Goal: Check status: Check status

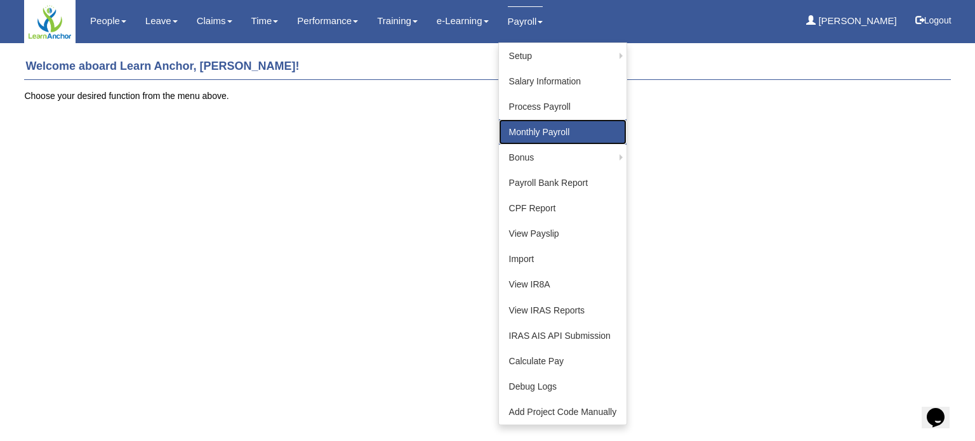
click at [540, 133] on link "Monthly Payroll" at bounding box center [563, 131] width 128 height 25
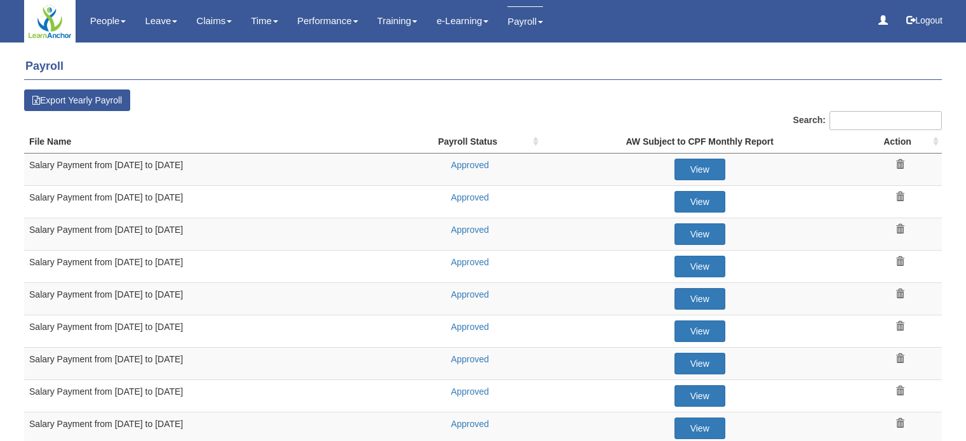
select select "50"
click at [467, 290] on link "Approved" at bounding box center [470, 295] width 38 height 10
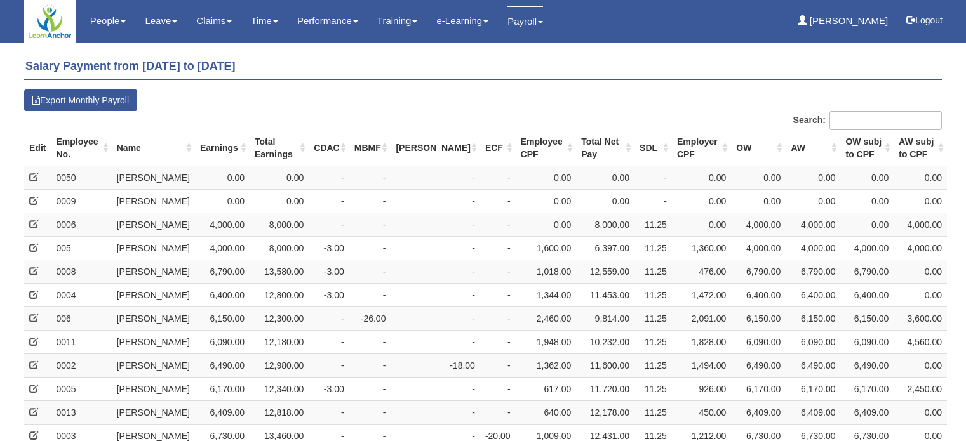
select select "50"
click at [576, 214] on td "8,000.00" at bounding box center [605, 224] width 58 height 23
drag, startPoint x: 566, startPoint y: 241, endPoint x: 566, endPoint y: 216, distance: 24.8
click at [576, 241] on td "6,397.00" at bounding box center [605, 247] width 58 height 23
click at [576, 190] on td "0.00" at bounding box center [605, 200] width 58 height 23
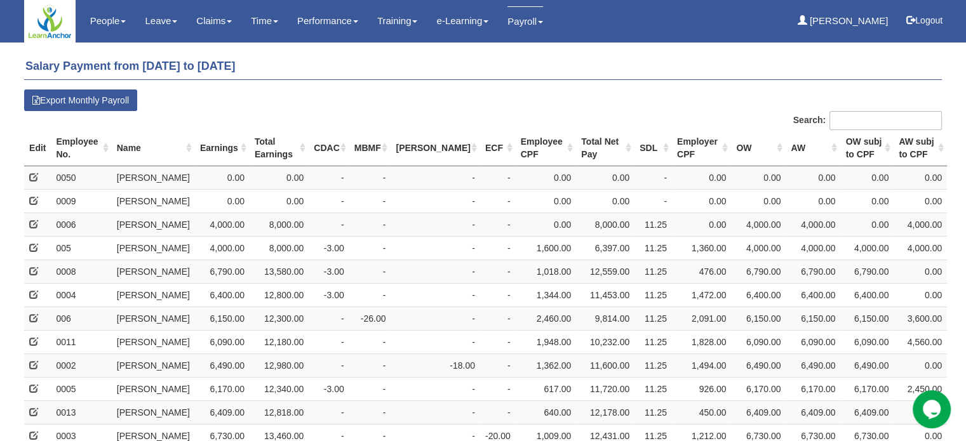
drag, startPoint x: 582, startPoint y: 218, endPoint x: 582, endPoint y: 225, distance: 7.0
click at [582, 225] on td "8,000.00" at bounding box center [605, 224] width 58 height 23
click at [577, 269] on td "12,559.00" at bounding box center [605, 271] width 58 height 23
drag, startPoint x: 571, startPoint y: 228, endPoint x: 663, endPoint y: 236, distance: 93.0
click at [662, 227] on tr "G0445607L 1/2/1988 S-Pass - ECF 0006 Vicky Eakley 4,000.00 8,000.00 - -" at bounding box center [485, 224] width 922 height 23
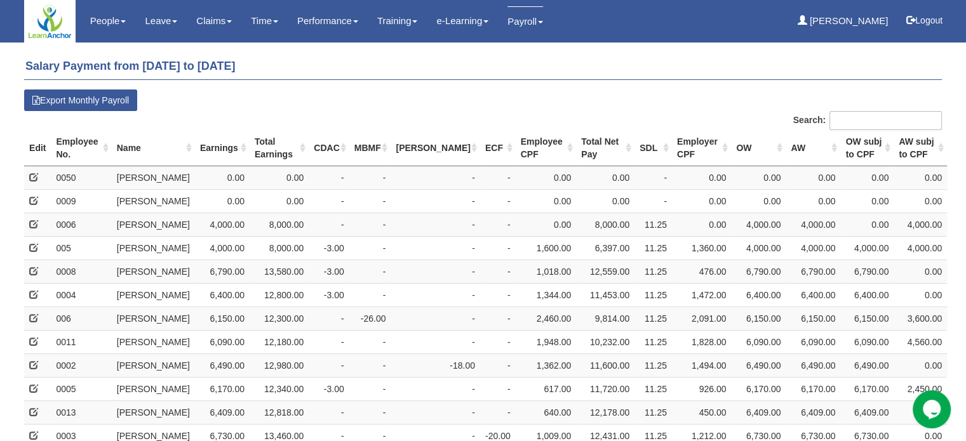
click at [672, 269] on td "476.00" at bounding box center [701, 271] width 59 height 23
click at [606, 222] on tr "G0445607L 1/2/1988 S-Pass - ECF 0006 Vicky Eakley 4,000.00 8,000.00 - -" at bounding box center [485, 224] width 922 height 23
click at [597, 258] on td "6,397.00" at bounding box center [605, 247] width 58 height 23
click at [646, 74] on h4 "Salary Payment from [DATE] to [DATE]" at bounding box center [482, 67] width 917 height 26
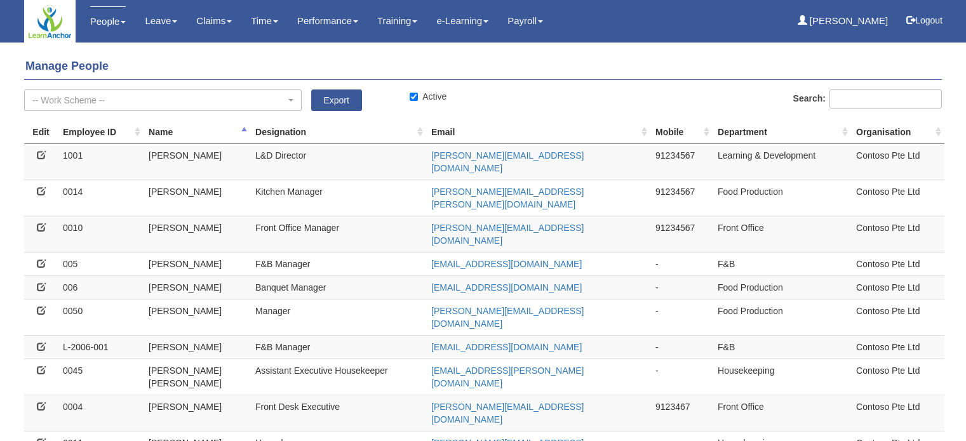
select select "50"
click at [41, 306] on icon at bounding box center [41, 310] width 9 height 9
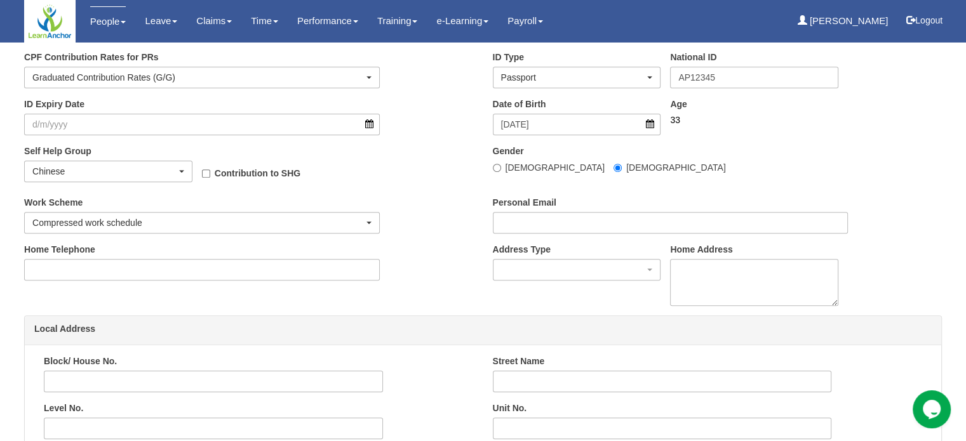
scroll to position [635, 0]
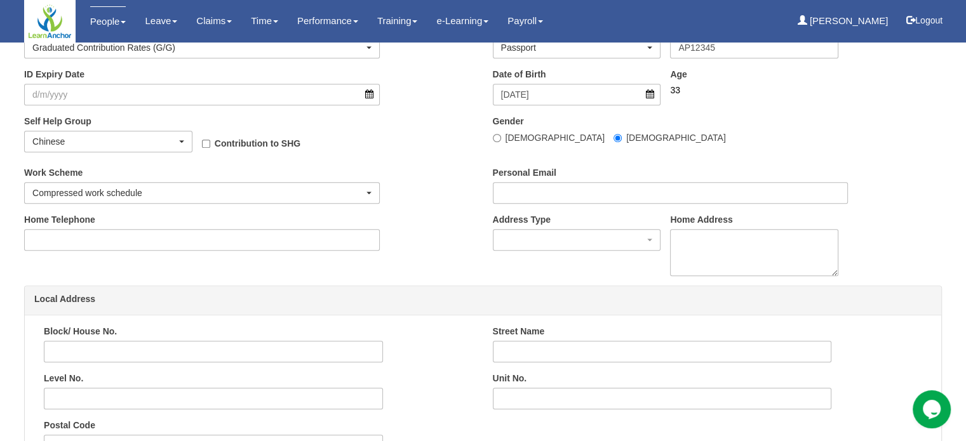
click at [225, 139] on b "Contribution to SHG" at bounding box center [258, 143] width 86 height 10
click at [210, 140] on input "Contribution to SHG" at bounding box center [206, 144] width 8 height 8
checkbox input "true"
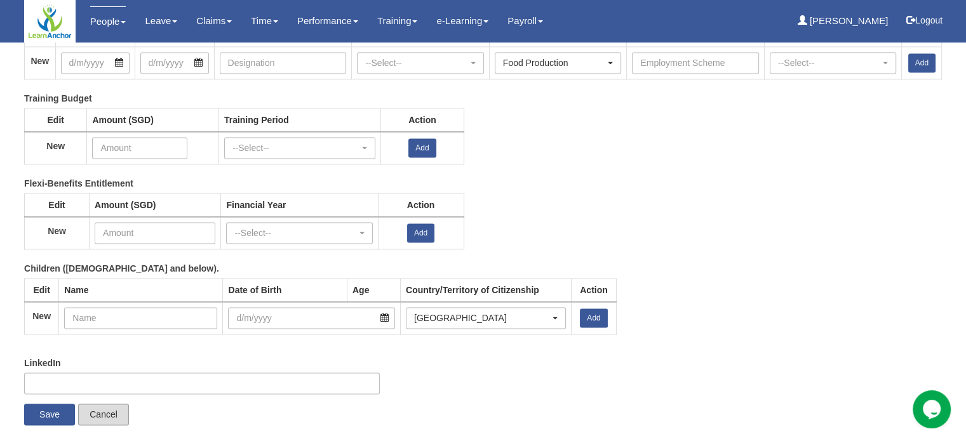
scroll to position [1790, 0]
click at [46, 415] on input "Save" at bounding box center [49, 414] width 51 height 22
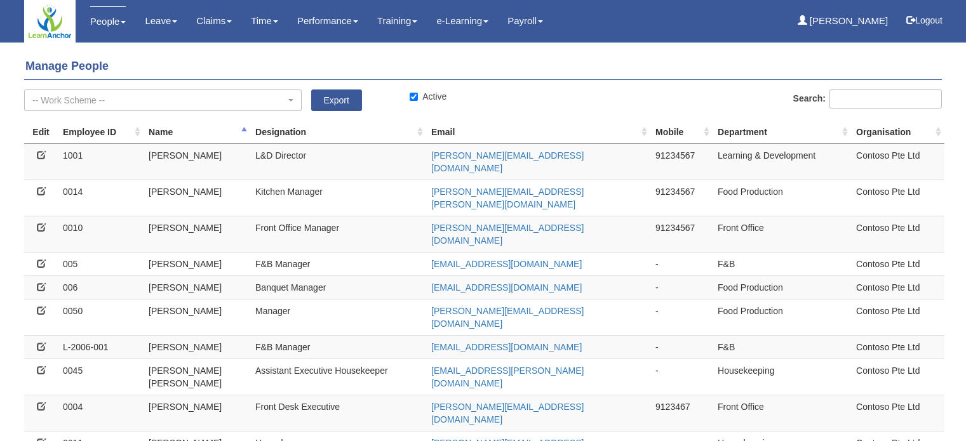
select select "50"
click at [533, 77] on h4 "Manage People" at bounding box center [482, 67] width 917 height 26
click at [535, 93] on div "-- Work Scheme -- Compressed work schedule Flexi-time / Flexi-hours Annualised …" at bounding box center [320, 105] width 611 height 31
click at [531, 103] on div "-- Work Scheme -- Compressed work schedule Flexi-time / Flexi-hours Annualised …" at bounding box center [320, 105] width 611 height 31
click at [531, 104] on div "-- Work Scheme -- Compressed work schedule Flexi-time / Flexi-hours Annualised …" at bounding box center [320, 105] width 611 height 31
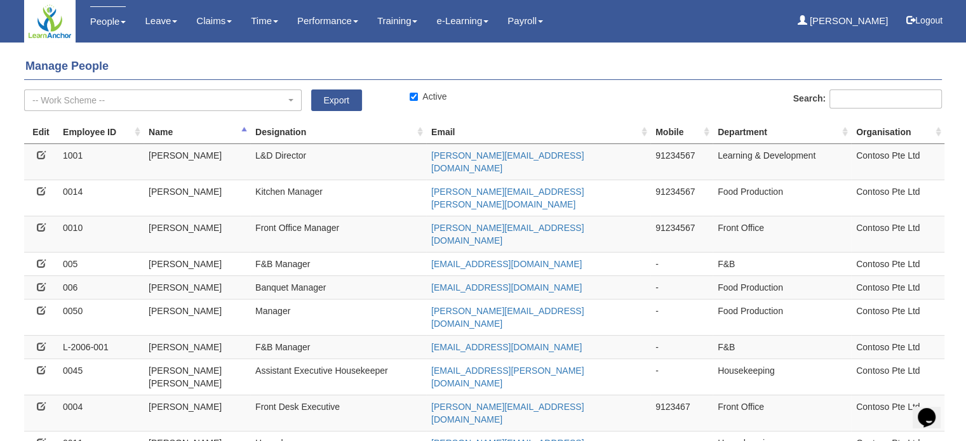
click at [531, 104] on div "-- Work Scheme -- Compressed work schedule Flexi-time / Flexi-hours Annualised …" at bounding box center [320, 105] width 611 height 31
click at [538, 102] on div "-- Work Scheme -- Compressed work schedule Flexi-time / Flexi-hours Annualised …" at bounding box center [320, 105] width 611 height 31
click at [637, 62] on h4 "Manage People" at bounding box center [482, 67] width 917 height 26
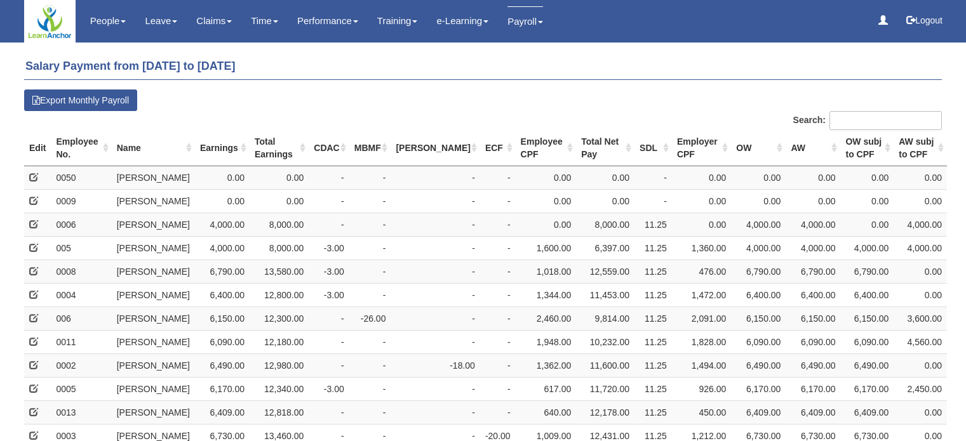
select select "50"
drag, startPoint x: 142, startPoint y: 175, endPoint x: 722, endPoint y: 194, distance: 579.9
click at [698, 174] on tr "AP12345 [DATE] [DEMOGRAPHIC_DATA] [DEMOGRAPHIC_DATA] First Year PR CDAC 0050 [P…" at bounding box center [485, 177] width 922 height 23
click at [738, 192] on td "0.00" at bounding box center [758, 200] width 55 height 23
click at [672, 188] on td "0.00" at bounding box center [701, 177] width 59 height 23
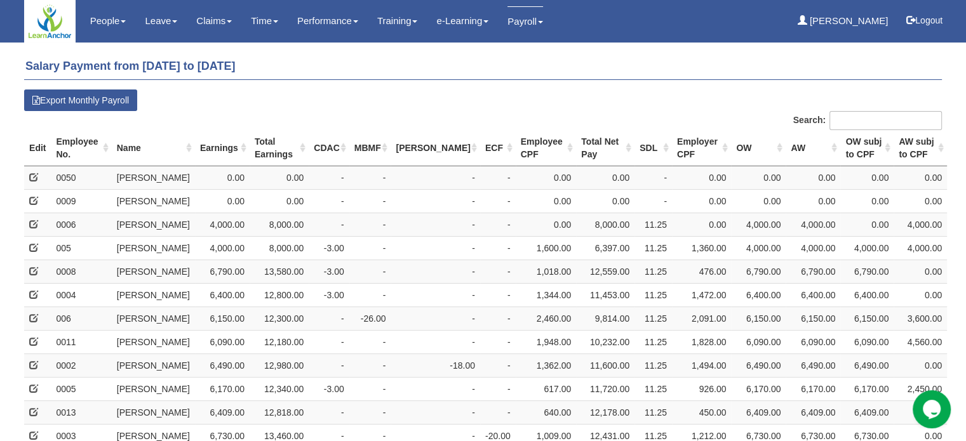
click at [672, 190] on td "0.00" at bounding box center [701, 200] width 59 height 23
click at [637, 166] on td "-" at bounding box center [652, 177] width 37 height 23
drag, startPoint x: 611, startPoint y: 229, endPoint x: 639, endPoint y: 229, distance: 27.3
click at [634, 229] on td "11.25" at bounding box center [652, 224] width 37 height 23
click at [674, 230] on td "0.00" at bounding box center [701, 224] width 59 height 23
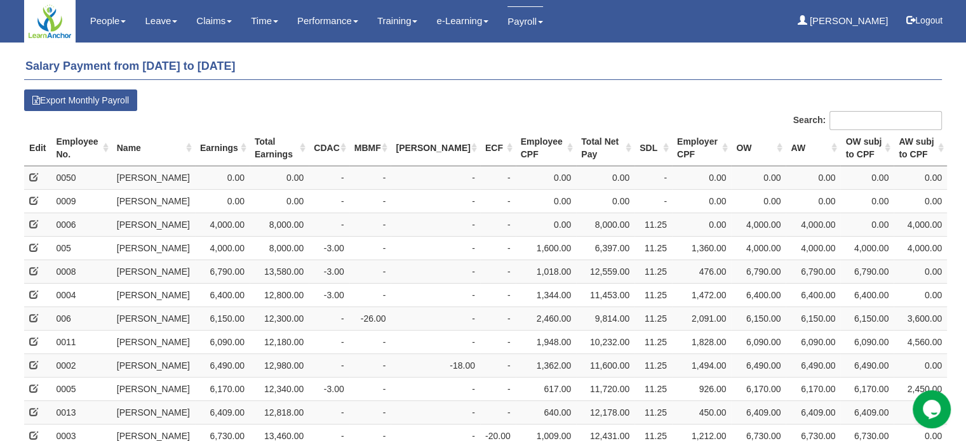
select select "50"
click at [575, 73] on h4 "Salary Payment from [DATE] to [DATE]" at bounding box center [482, 67] width 917 height 26
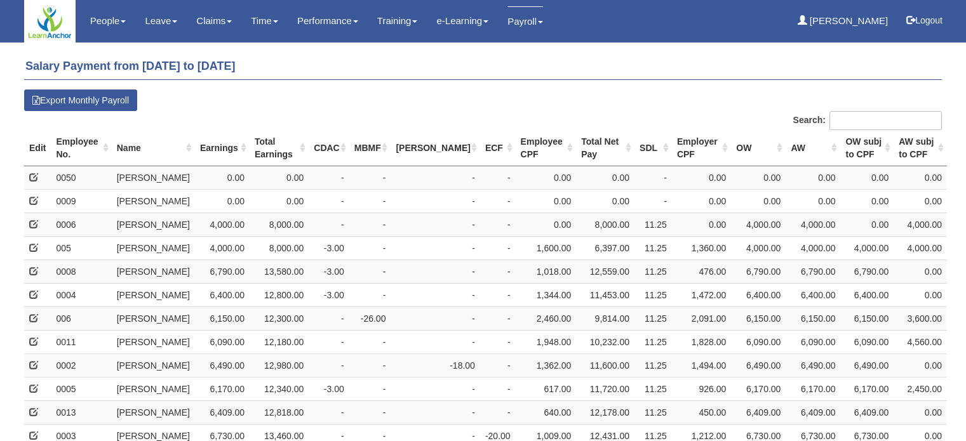
select select "50"
drag, startPoint x: 588, startPoint y: 76, endPoint x: 600, endPoint y: 86, distance: 15.4
click at [589, 77] on h4 "Salary Payment from [DATE] to [DATE]" at bounding box center [482, 67] width 917 height 26
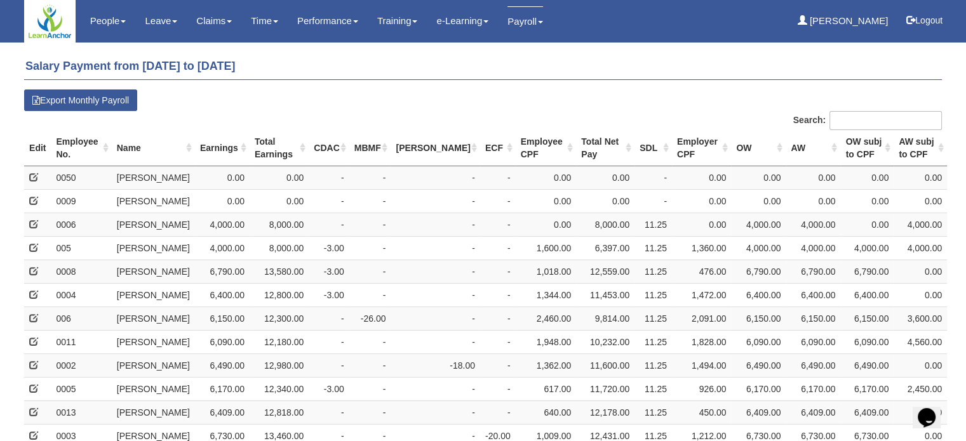
click at [650, 73] on h4 "Salary Payment from [DATE] to [DATE]" at bounding box center [482, 67] width 917 height 26
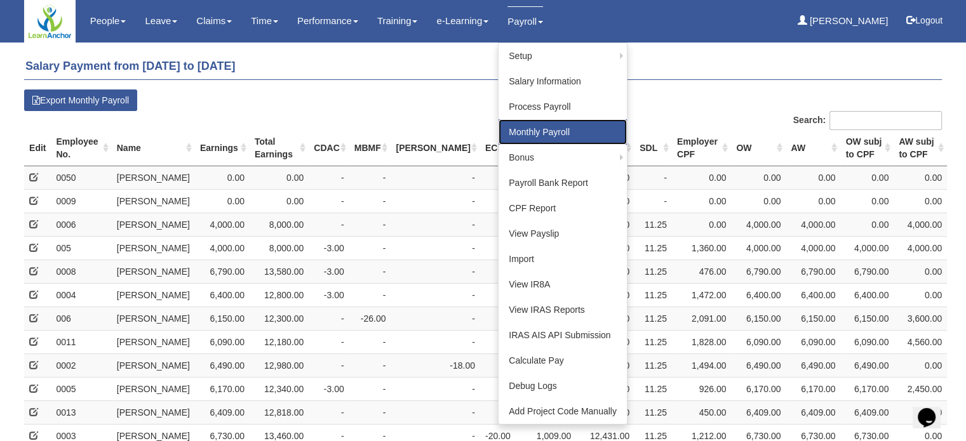
click at [561, 130] on link "Monthly Payroll" at bounding box center [562, 131] width 128 height 25
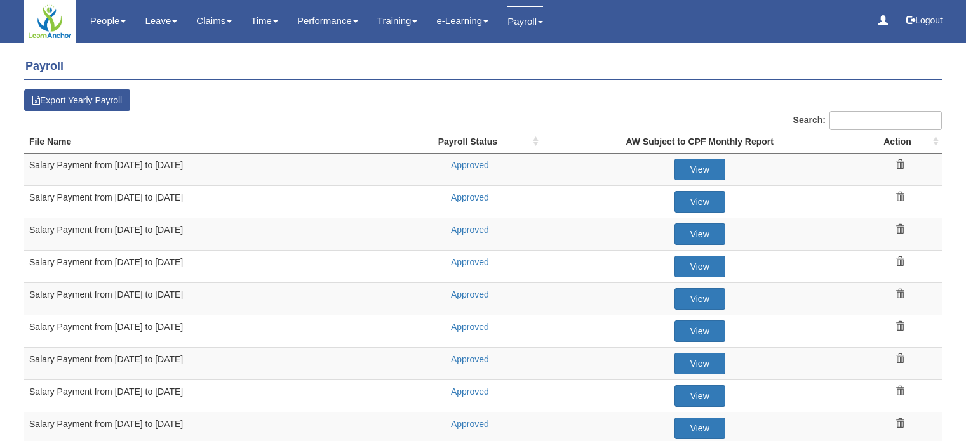
select select "50"
click at [460, 228] on link "Approved" at bounding box center [470, 230] width 38 height 10
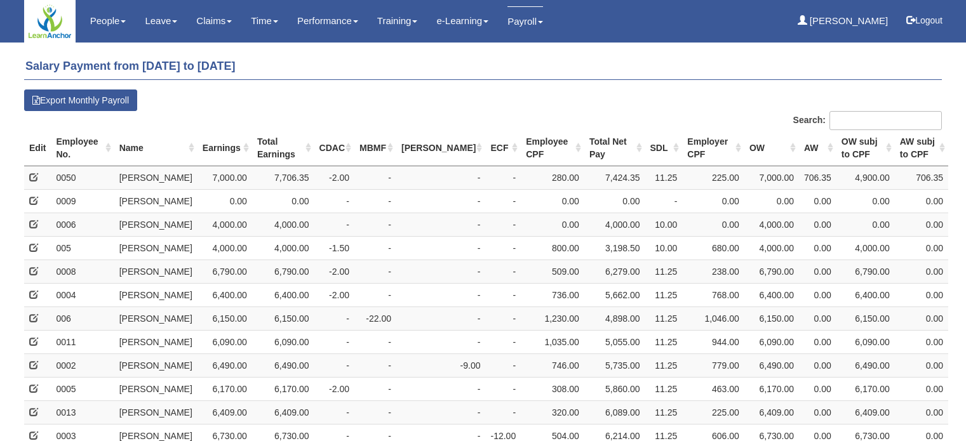
select select "50"
click at [589, 61] on h4 "Salary Payment from [DATE] to [DATE]" at bounding box center [482, 67] width 917 height 26
select select "50"
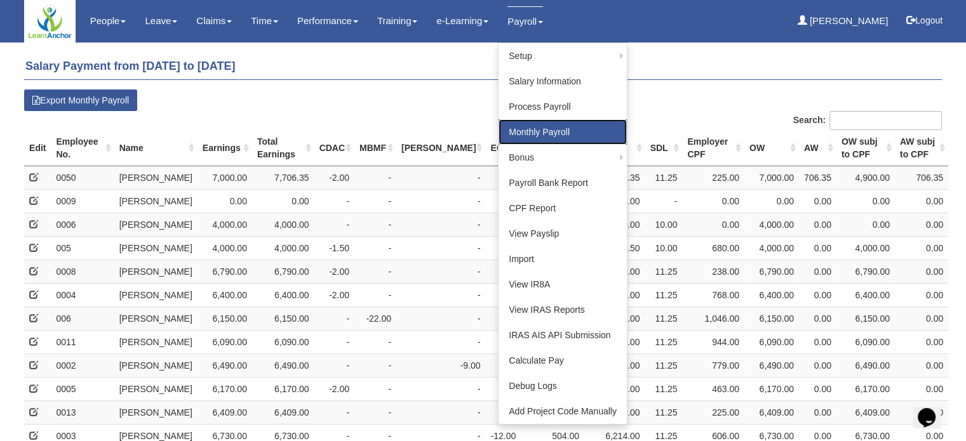
click at [542, 138] on link "Monthly Payroll" at bounding box center [562, 131] width 128 height 25
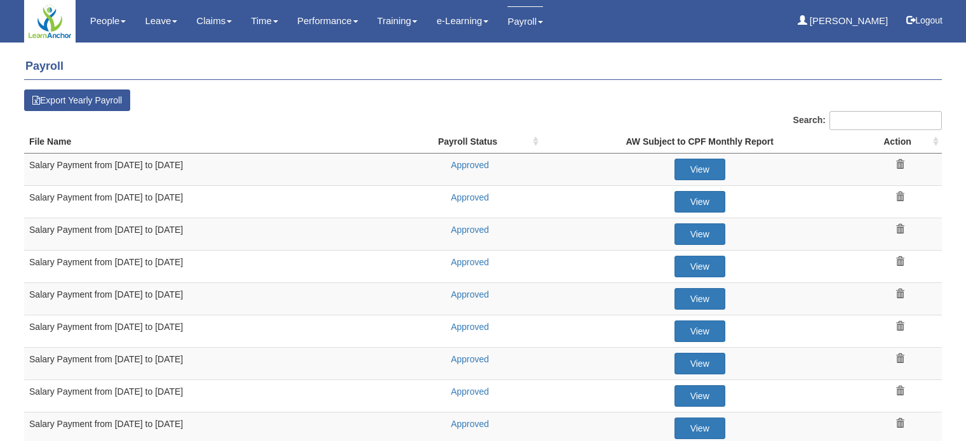
select select "50"
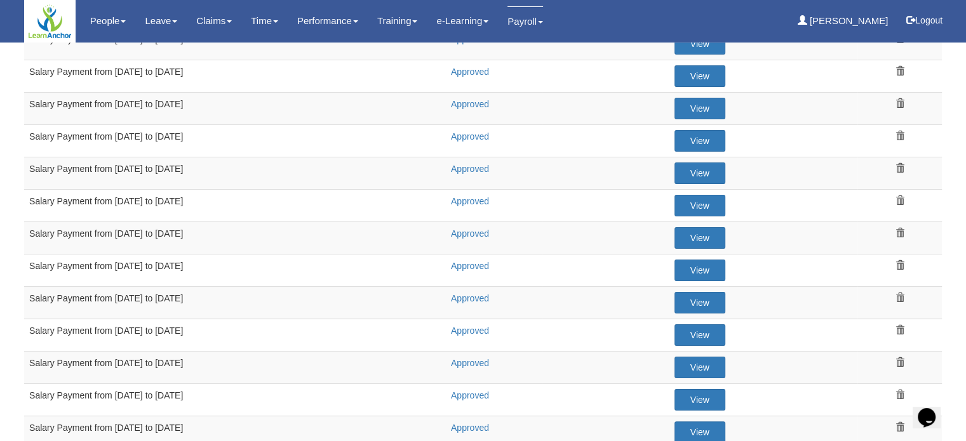
scroll to position [317, 0]
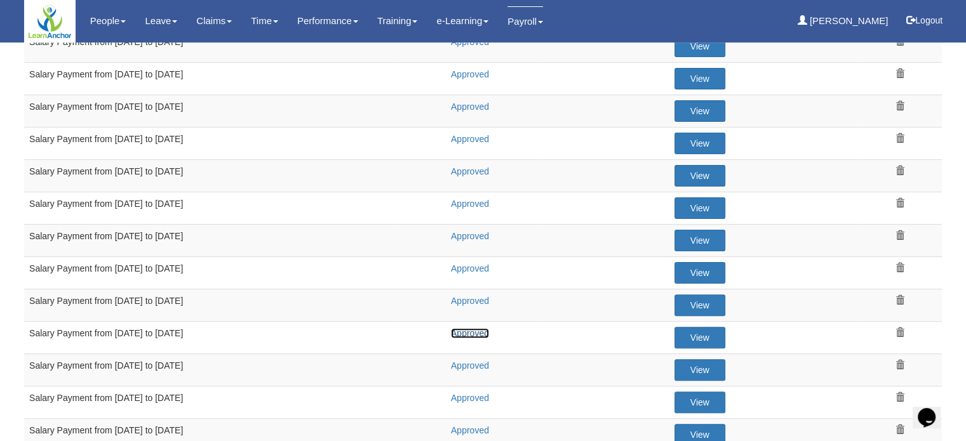
click at [472, 328] on link "Approved" at bounding box center [470, 333] width 38 height 10
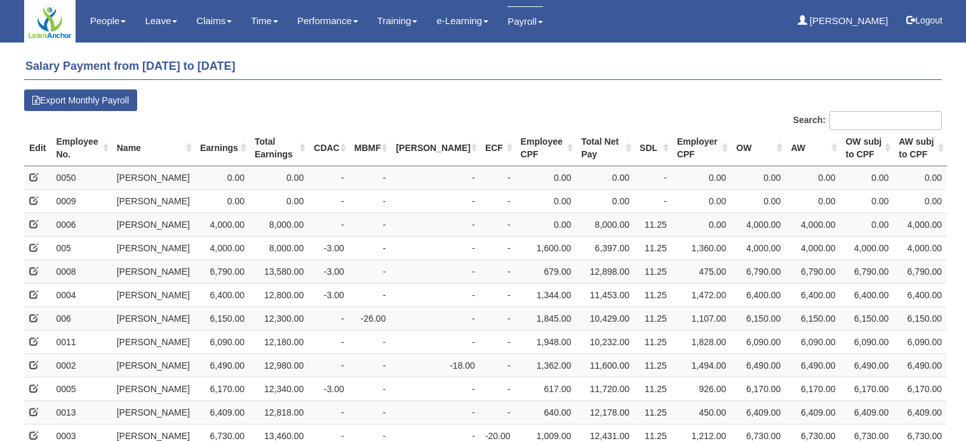
select select "50"
click at [563, 78] on h4 "Salary Payment from [DATE] to [DATE]" at bounding box center [482, 67] width 917 height 26
click at [482, 72] on h4 "Salary Payment from [DATE] to [DATE]" at bounding box center [482, 67] width 917 height 26
click at [503, 63] on h4 "Salary Payment from [DATE] to [DATE]" at bounding box center [482, 67] width 917 height 26
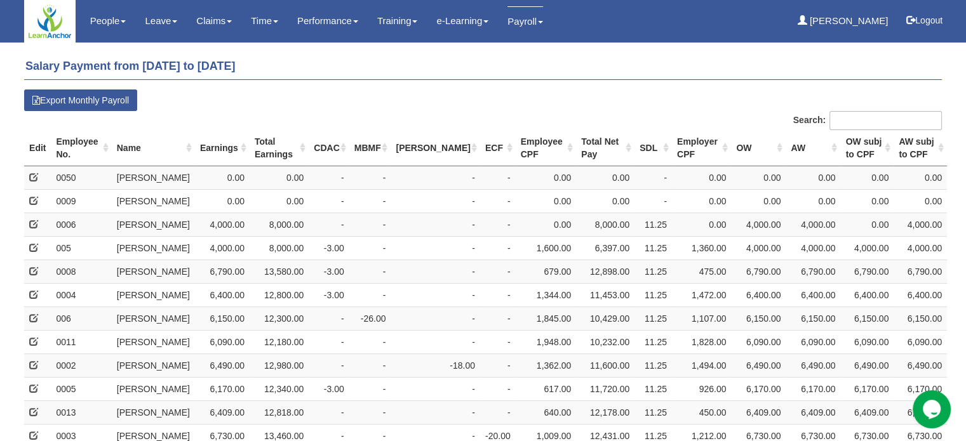
click at [500, 74] on h4 "Salary Payment from [DATE] to [DATE]" at bounding box center [482, 67] width 917 height 26
click at [717, 64] on h4 "Salary Payment from [DATE] to [DATE]" at bounding box center [482, 67] width 917 height 26
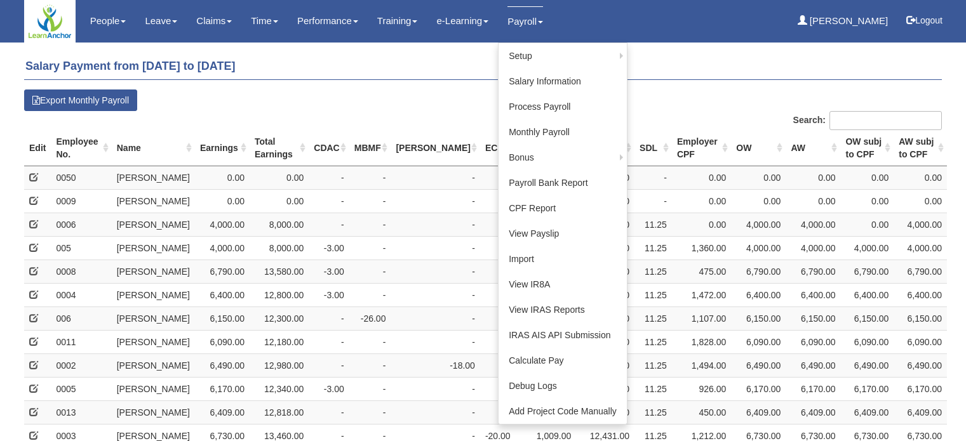
select select "50"
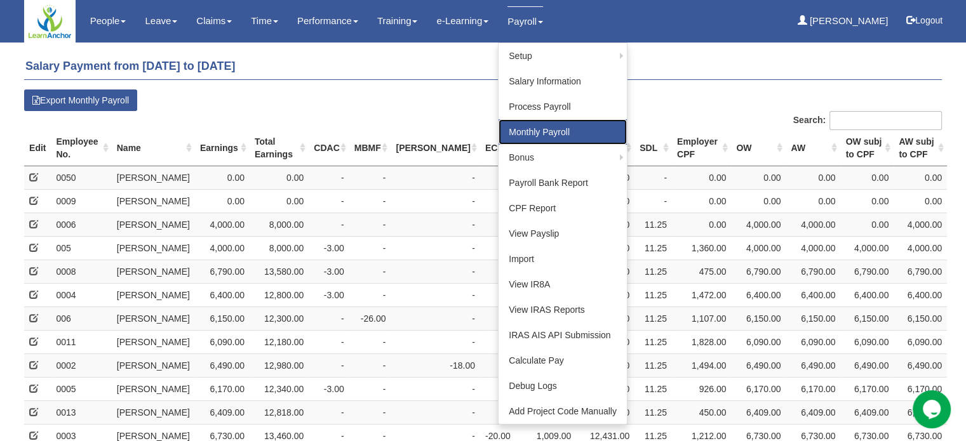
click at [543, 131] on link "Monthly Payroll" at bounding box center [562, 131] width 128 height 25
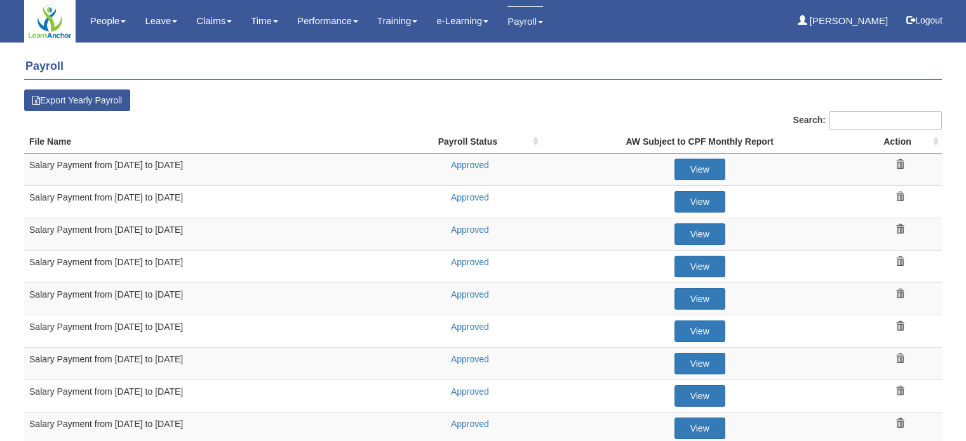
select select "50"
click at [480, 292] on link "Approved" at bounding box center [470, 295] width 38 height 10
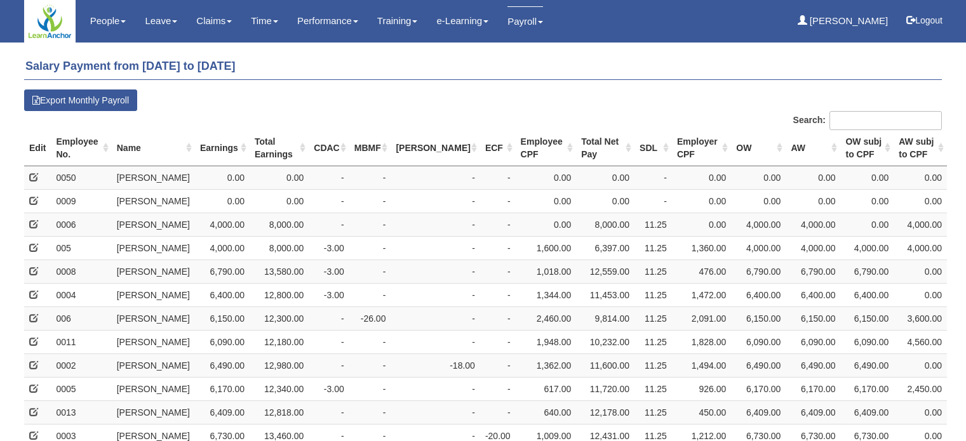
select select "50"
click at [535, 63] on h4 "Salary Payment from [DATE] to [DATE]" at bounding box center [482, 67] width 917 height 26
drag, startPoint x: 534, startPoint y: 76, endPoint x: 535, endPoint y: 93, distance: 17.8
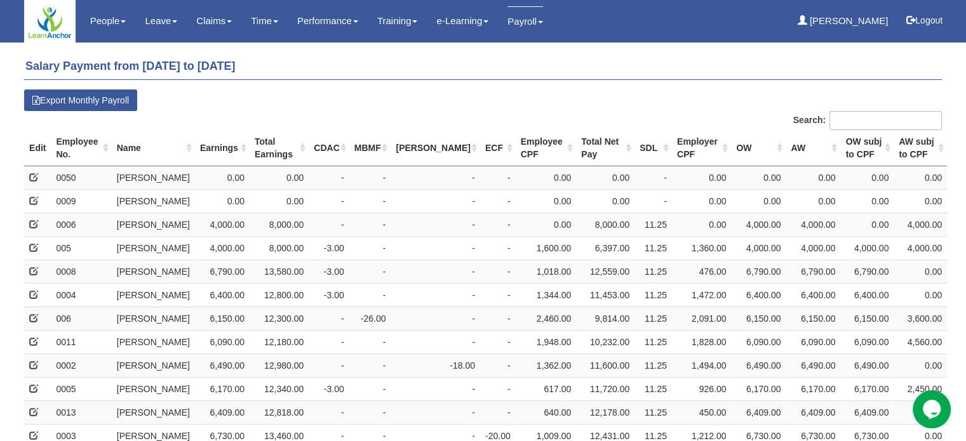
drag, startPoint x: 532, startPoint y: 91, endPoint x: 532, endPoint y: 70, distance: 20.3
click at [533, 70] on h4 "Salary Payment from [DATE] to [DATE]" at bounding box center [482, 67] width 917 height 26
click at [531, 74] on h4 "Salary Payment from [DATE] to [DATE]" at bounding box center [482, 67] width 917 height 26
